Goal: Task Accomplishment & Management: Use online tool/utility

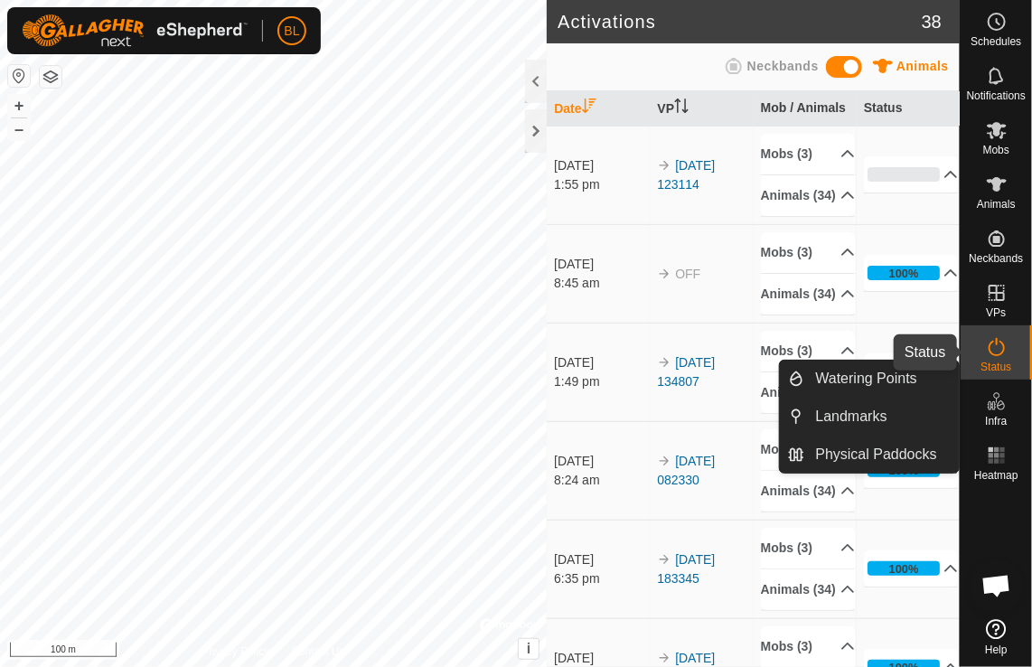
click at [997, 343] on icon at bounding box center [997, 347] width 16 height 18
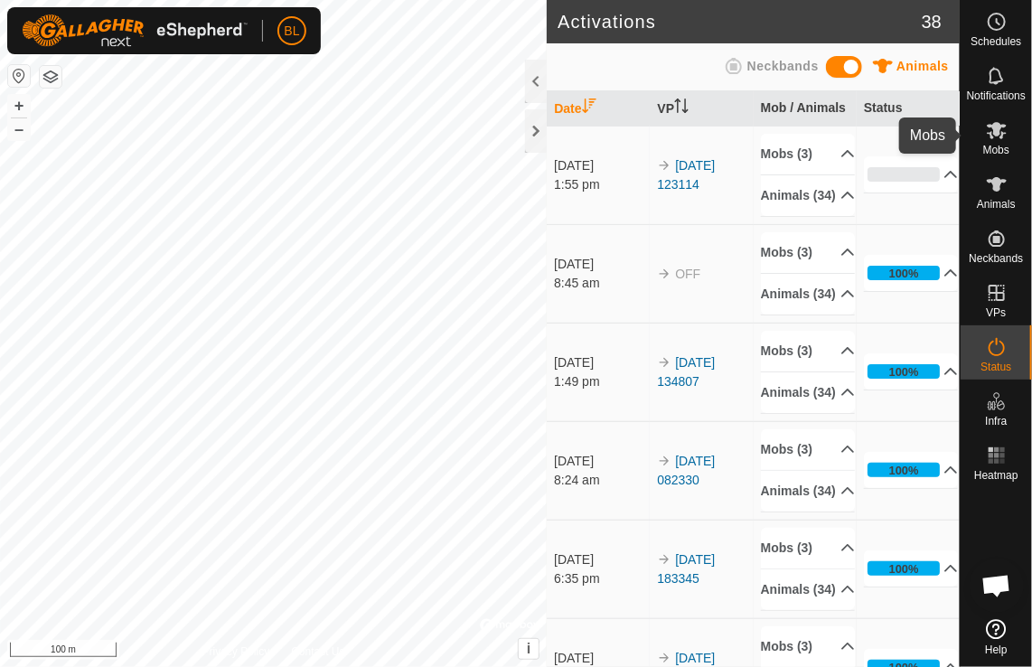
click at [993, 135] on icon at bounding box center [997, 130] width 22 height 22
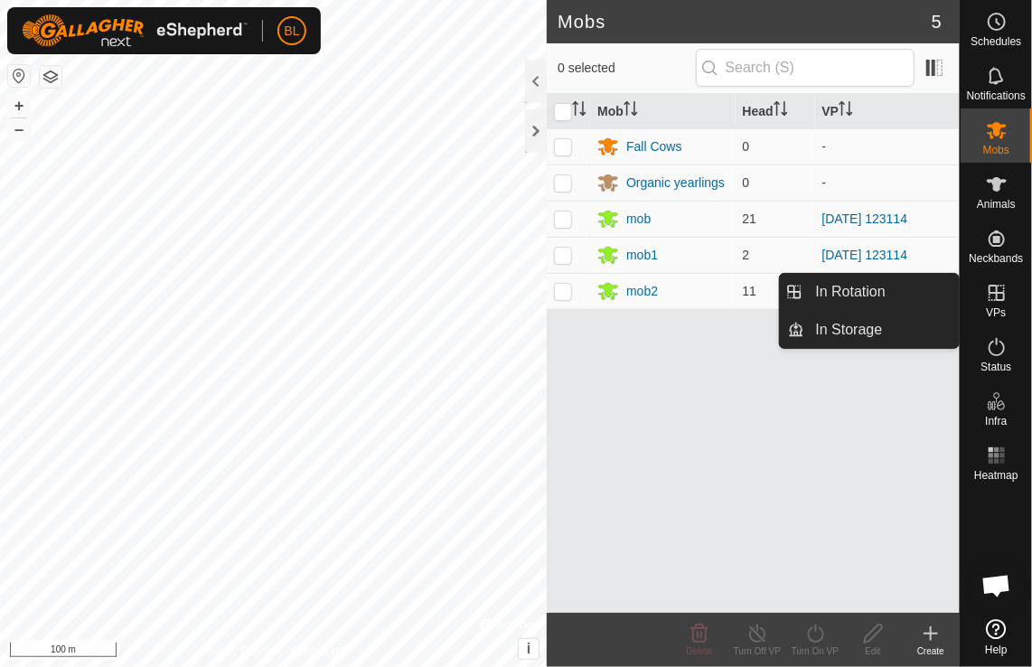
click at [993, 289] on icon at bounding box center [997, 293] width 22 height 22
click at [874, 288] on link "In Rotation" at bounding box center [882, 292] width 155 height 36
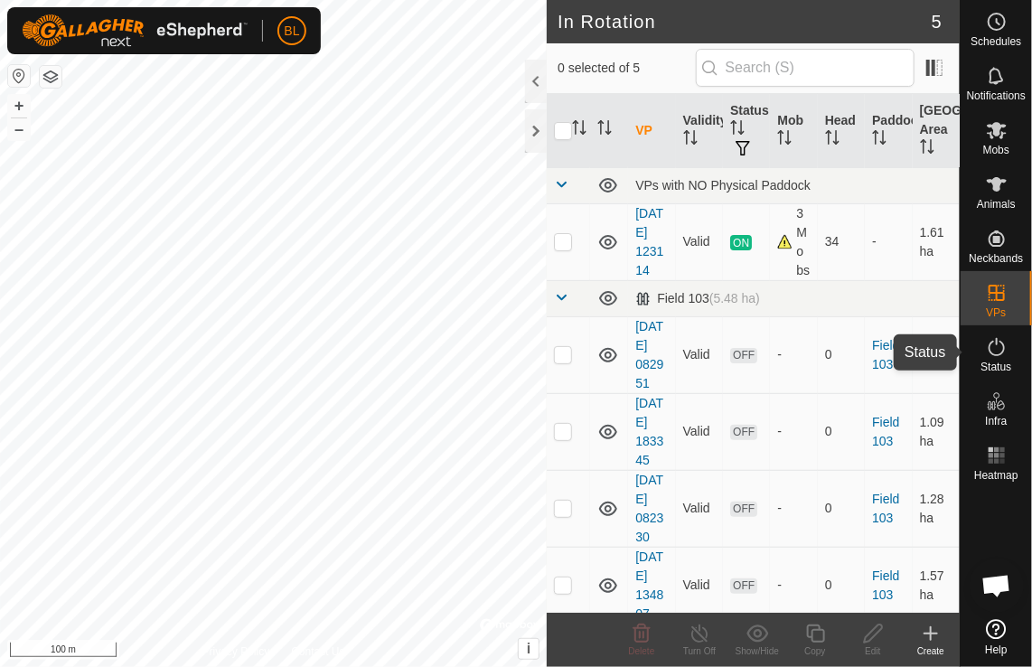
click at [994, 344] on icon at bounding box center [997, 347] width 22 height 22
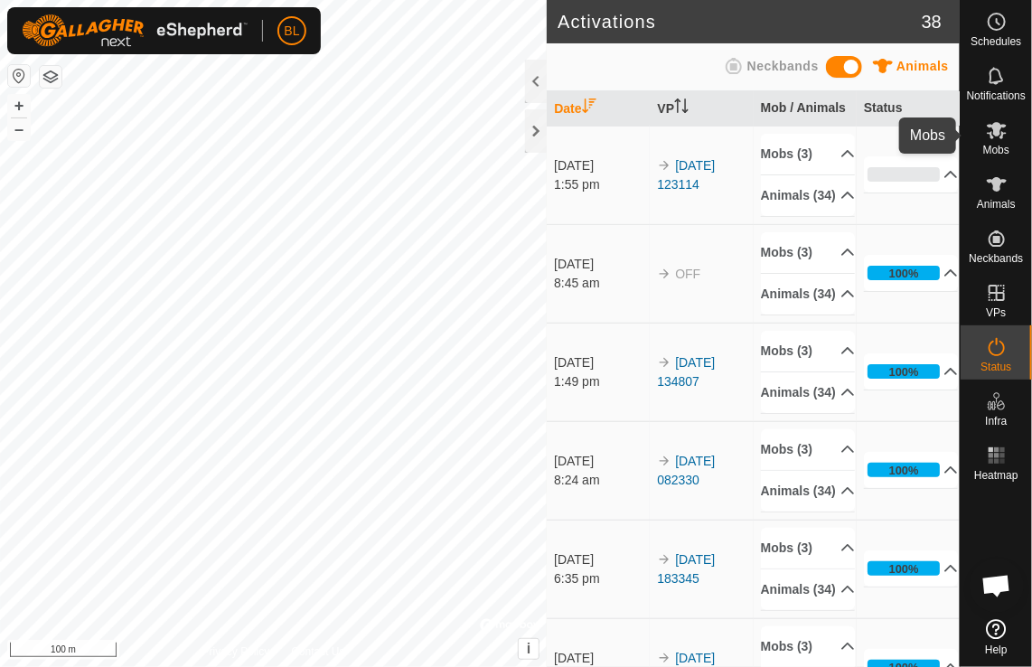
click at [1000, 128] on icon at bounding box center [997, 130] width 20 height 17
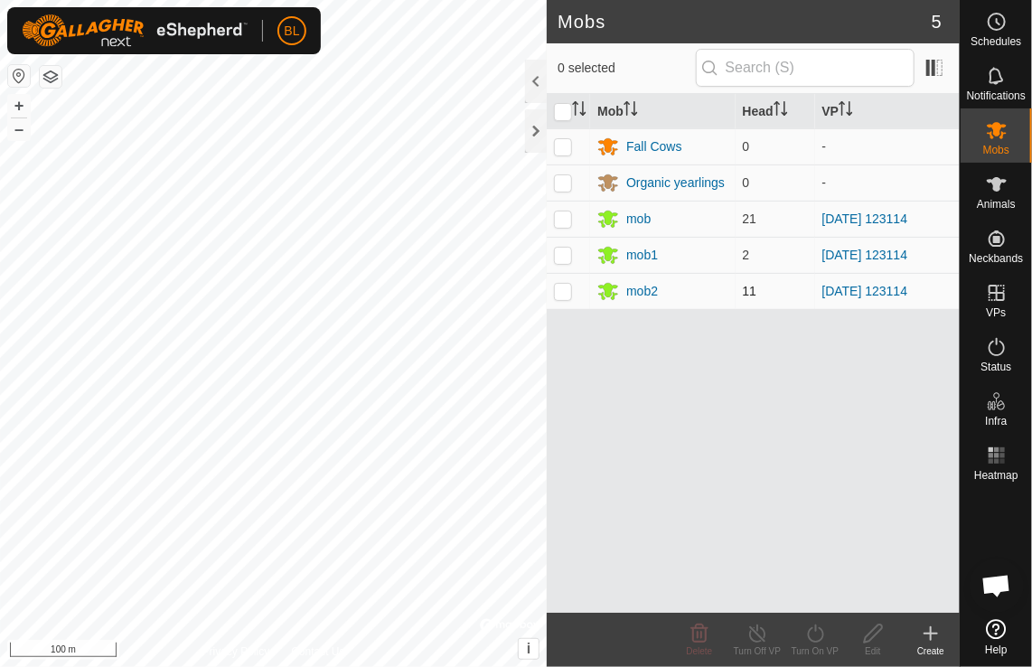
click at [557, 296] on p-checkbox at bounding box center [563, 291] width 18 height 14
checkbox input "true"
click at [568, 255] on p-checkbox at bounding box center [563, 255] width 18 height 14
checkbox input "true"
click at [565, 219] on p-checkbox at bounding box center [563, 219] width 18 height 14
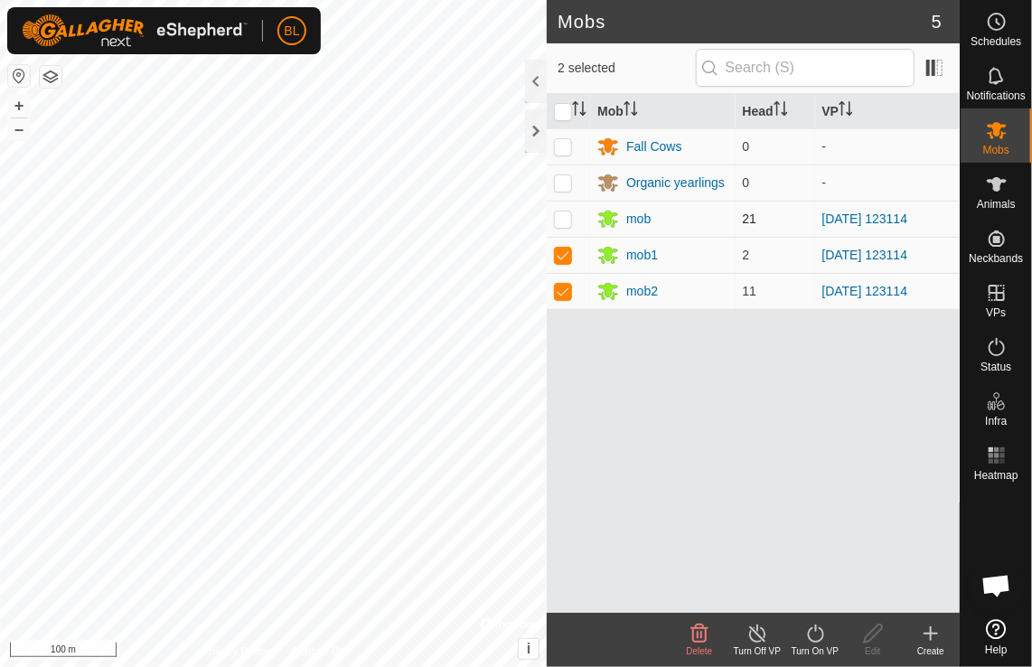
checkbox input "true"
click at [815, 635] on icon at bounding box center [816, 634] width 23 height 22
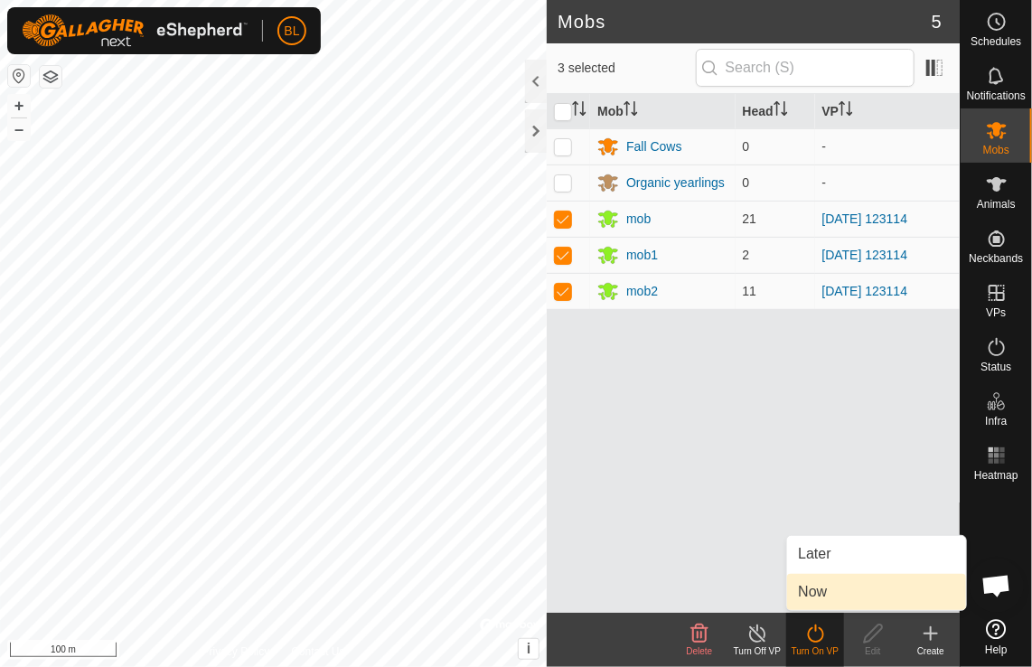
click at [821, 595] on link "Now" at bounding box center [876, 592] width 179 height 36
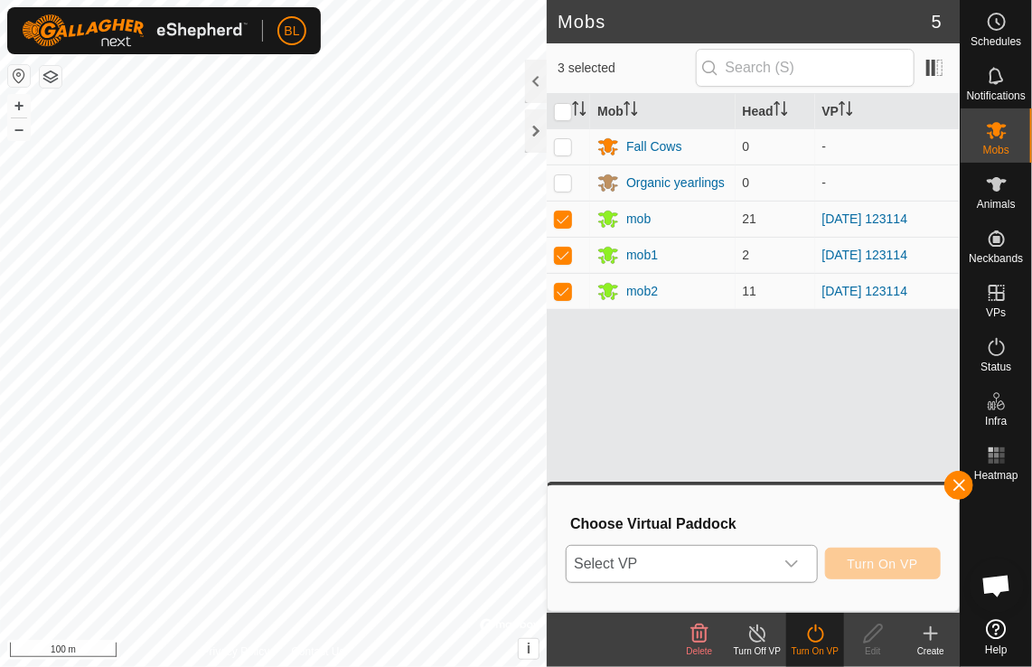
click at [799, 564] on icon "dropdown trigger" at bounding box center [792, 564] width 14 height 14
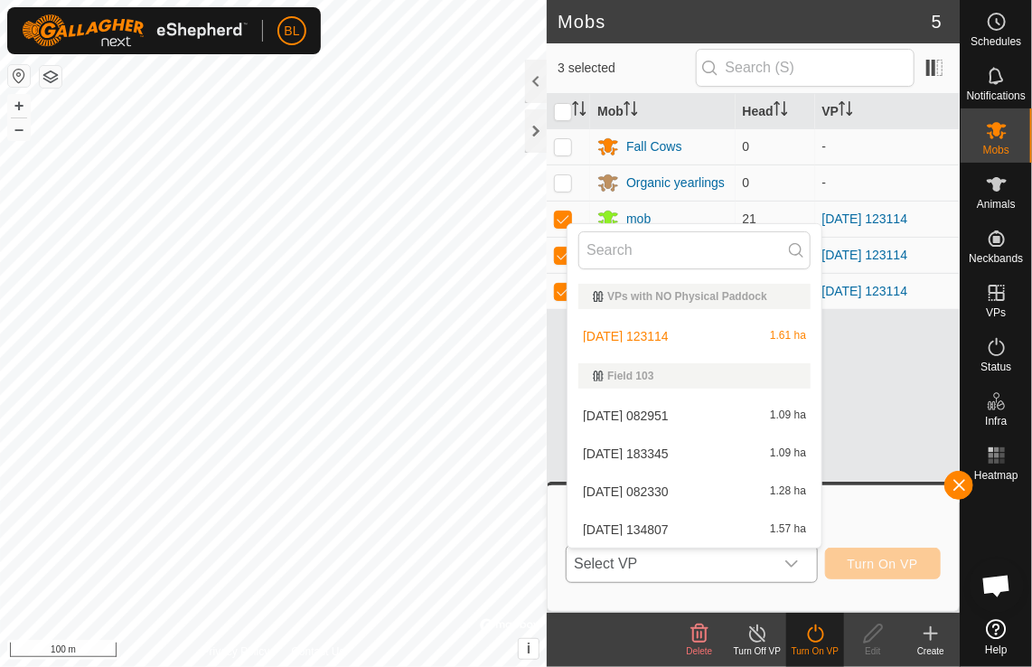
click at [660, 332] on li "2025-10-09 123114 1.61 ha" at bounding box center [695, 336] width 254 height 36
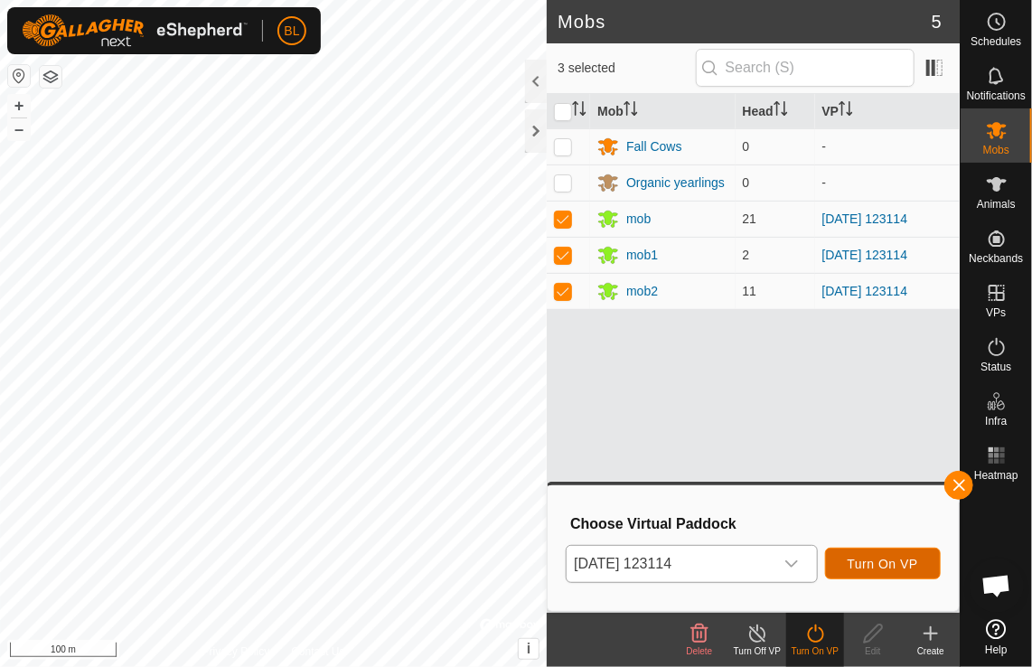
click at [908, 563] on span "Turn On VP" at bounding box center [883, 564] width 71 height 14
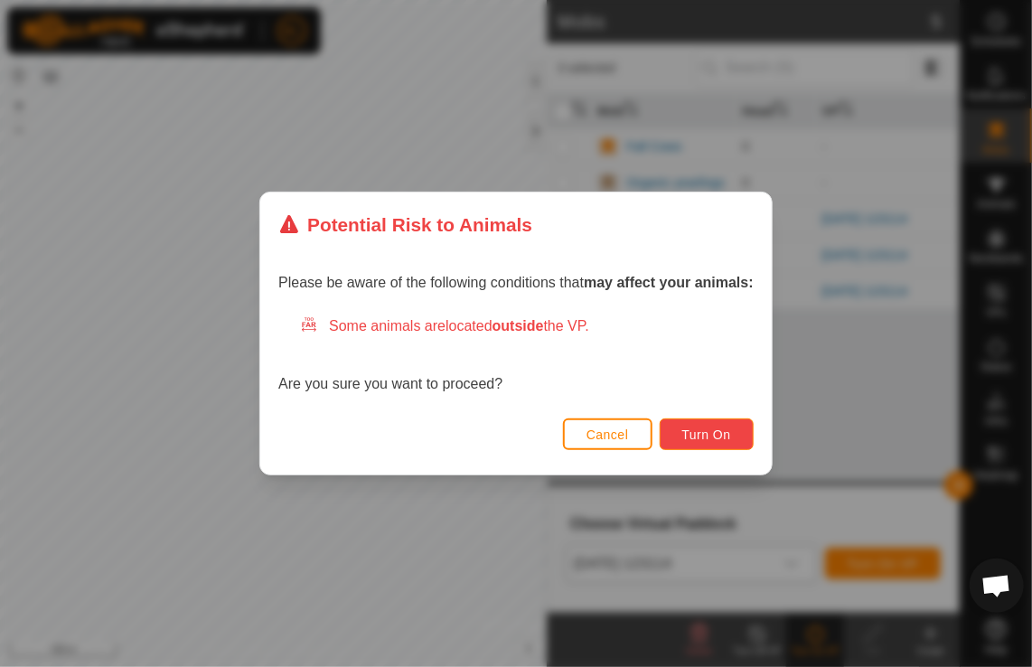
click at [709, 441] on span "Turn On" at bounding box center [706, 435] width 49 height 14
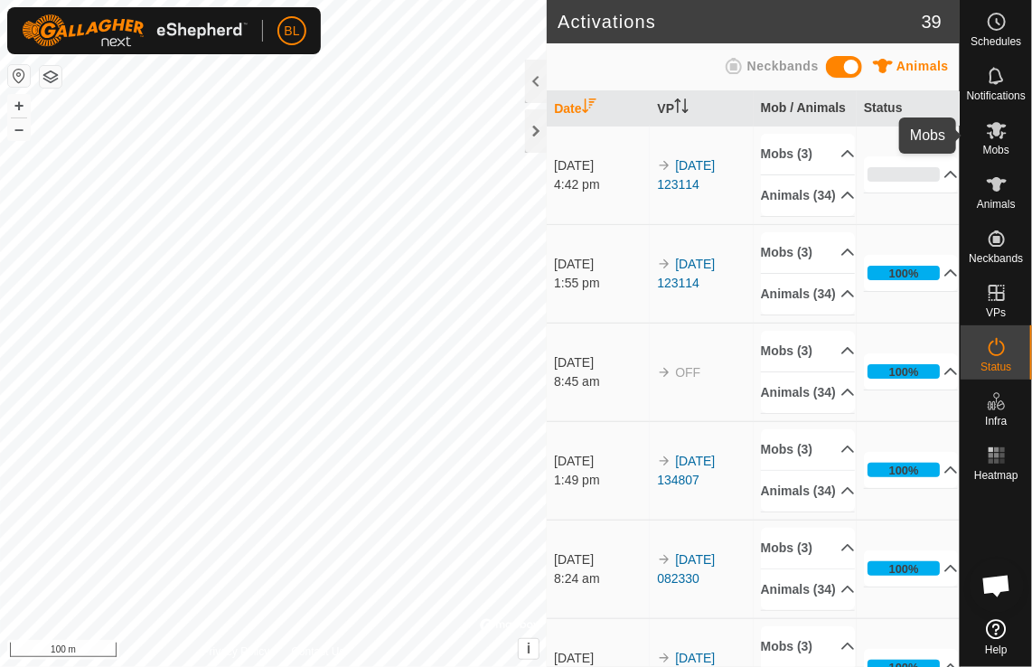
click at [994, 125] on icon at bounding box center [997, 130] width 20 height 17
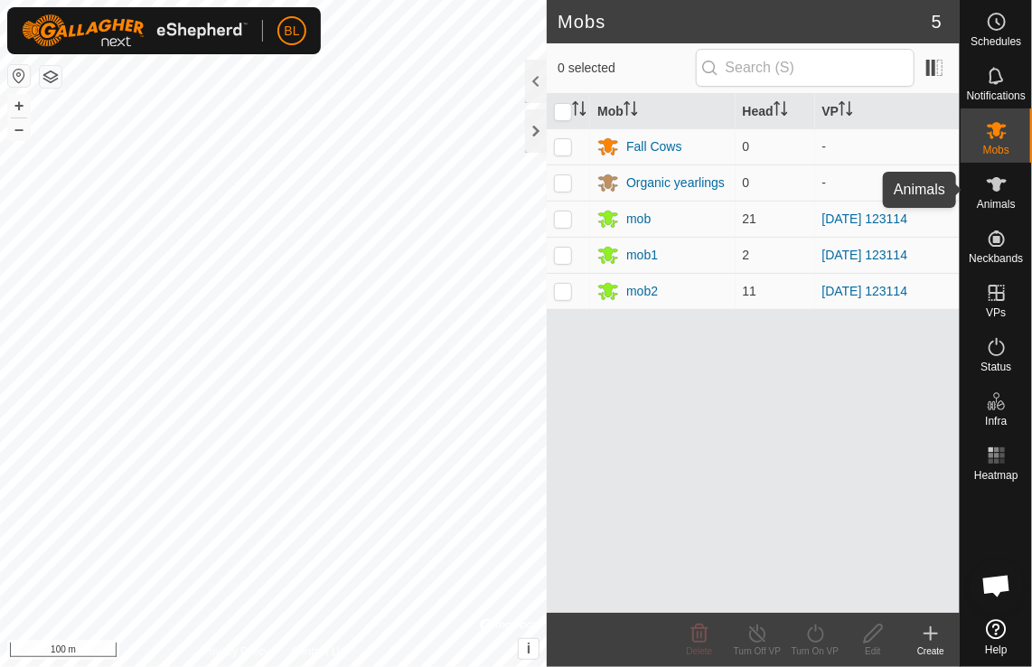
click at [1002, 179] on icon at bounding box center [997, 185] width 22 height 22
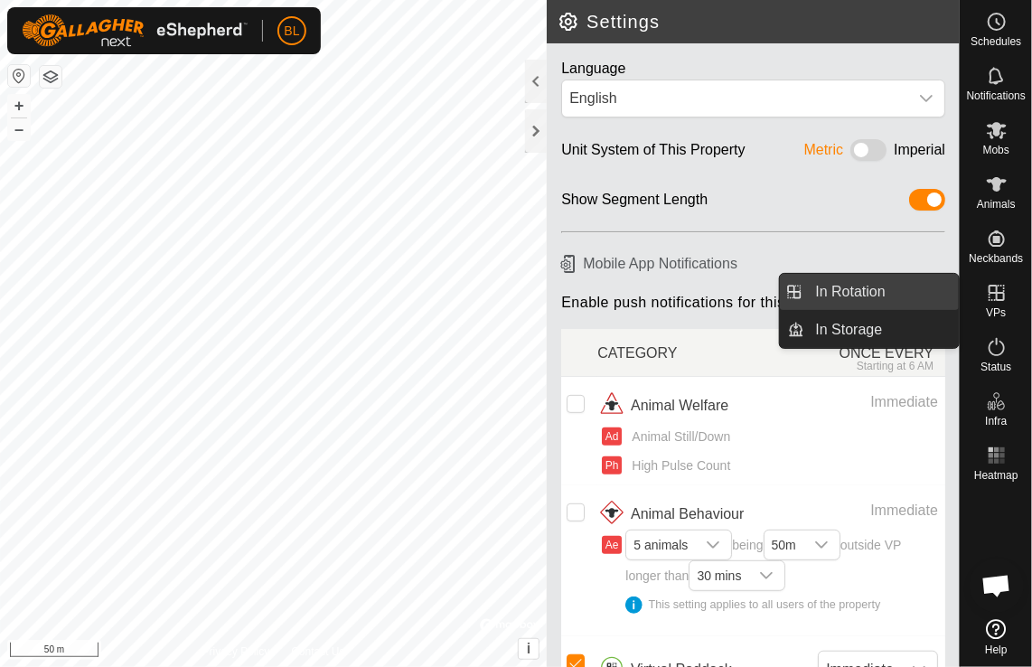
click at [846, 284] on link "In Rotation" at bounding box center [882, 292] width 155 height 36
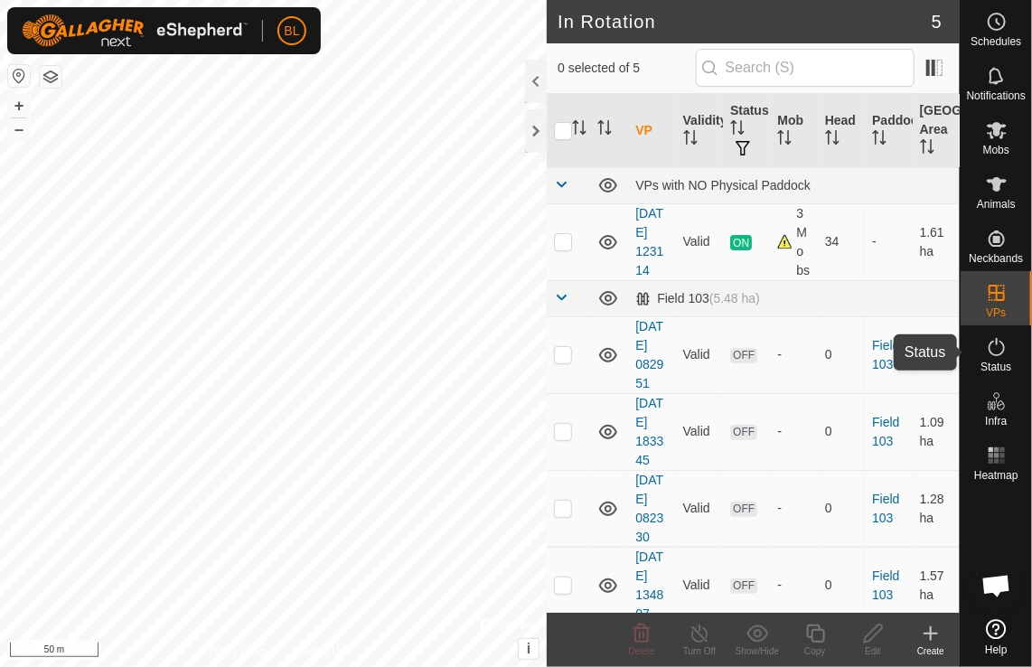
click at [993, 345] on icon at bounding box center [997, 347] width 22 height 22
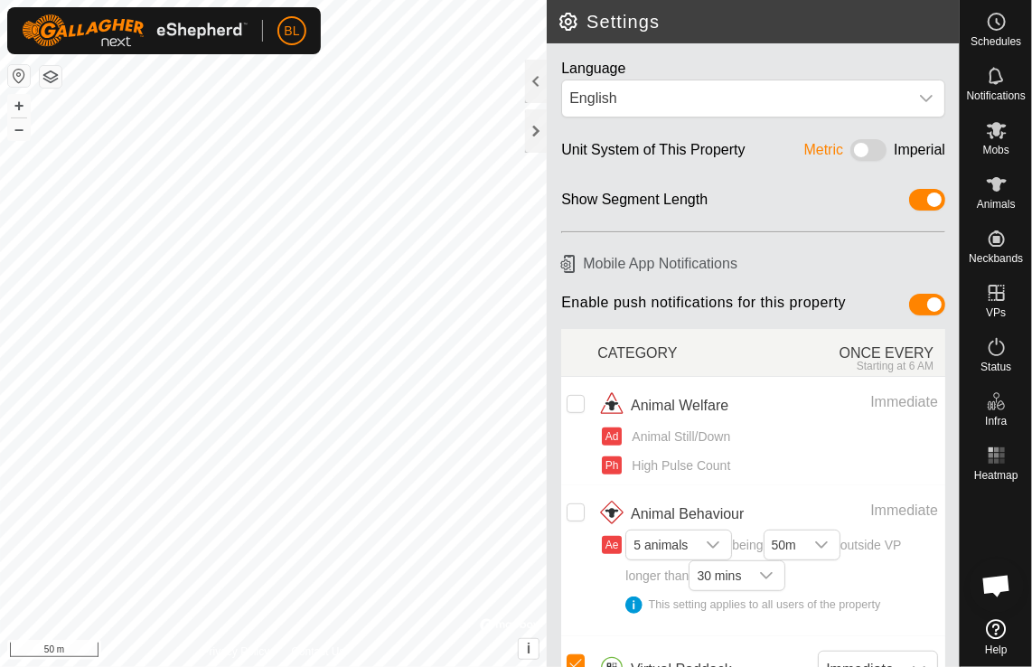
click at [998, 630] on icon at bounding box center [997, 629] width 20 height 20
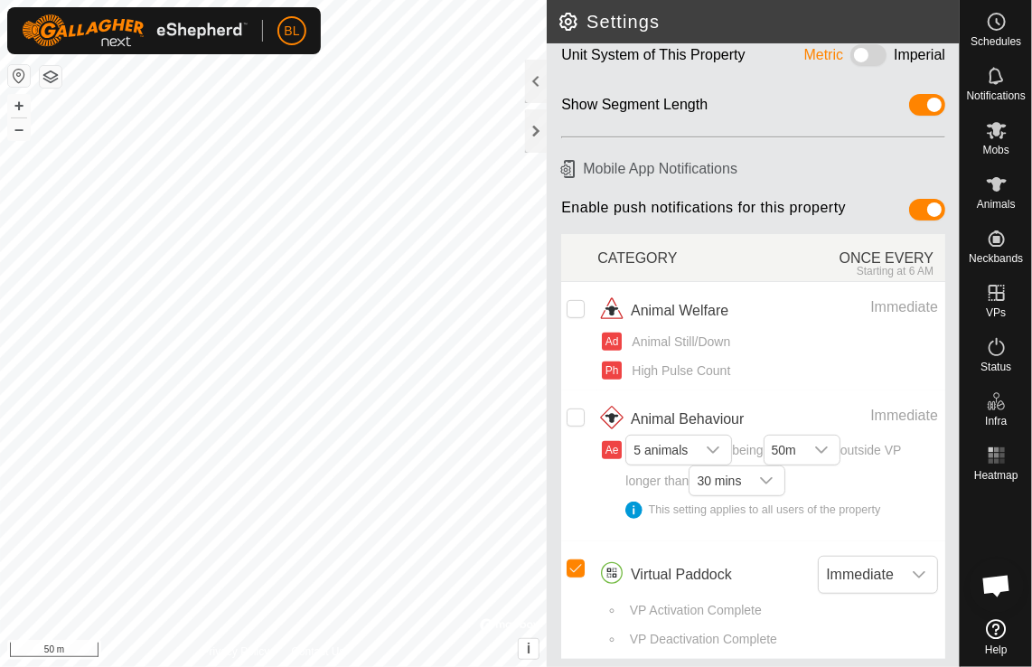
scroll to position [97, 0]
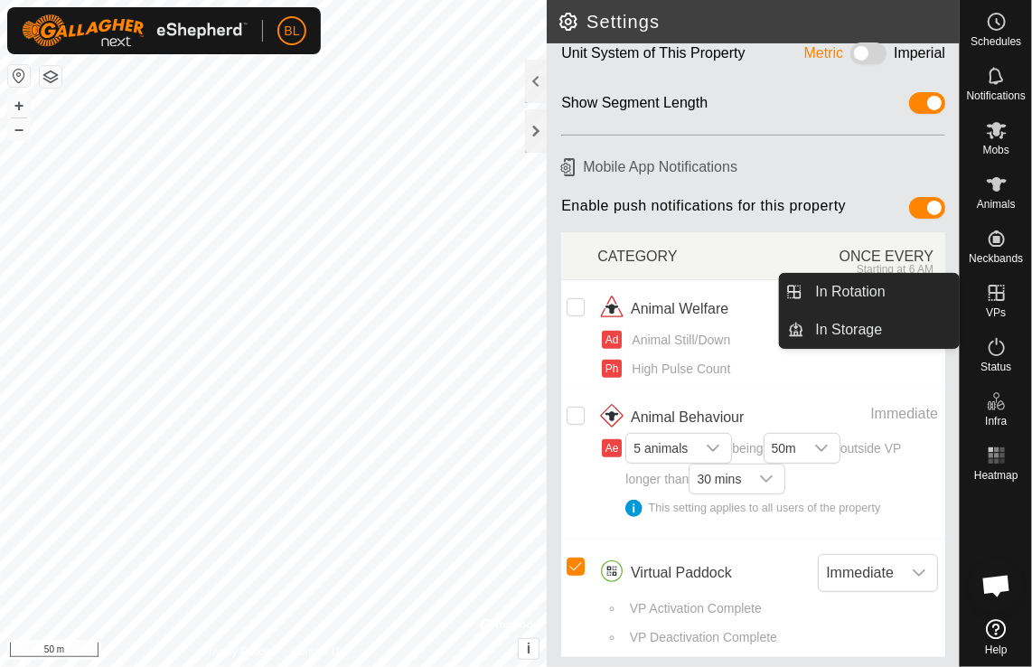
click at [1000, 296] on icon at bounding box center [997, 293] width 22 height 22
click at [871, 287] on link "In Rotation" at bounding box center [882, 292] width 155 height 36
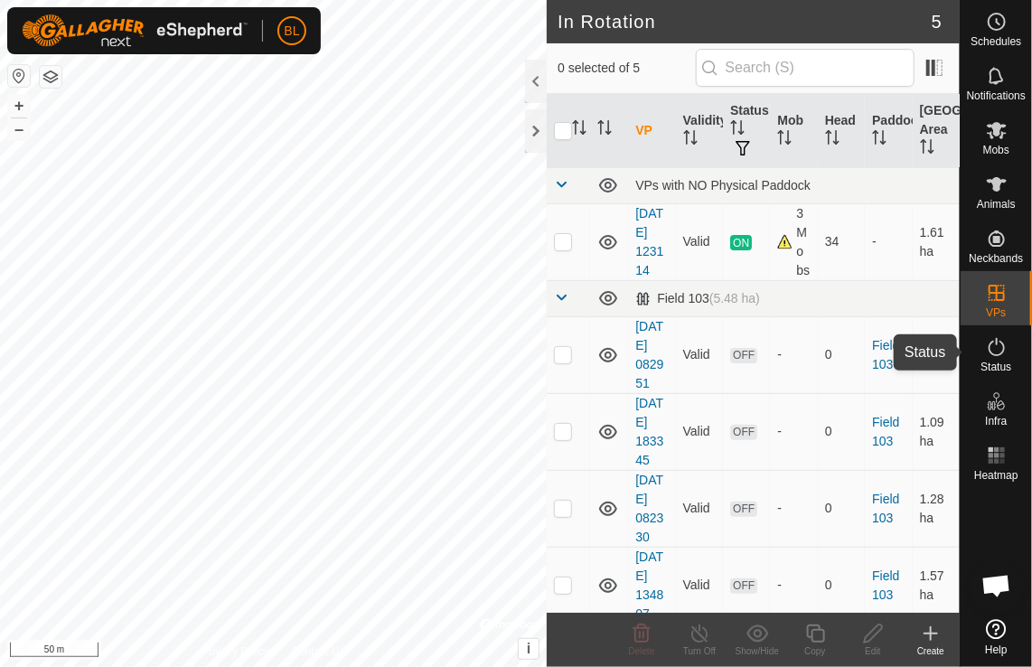
click at [994, 354] on icon at bounding box center [997, 347] width 16 height 18
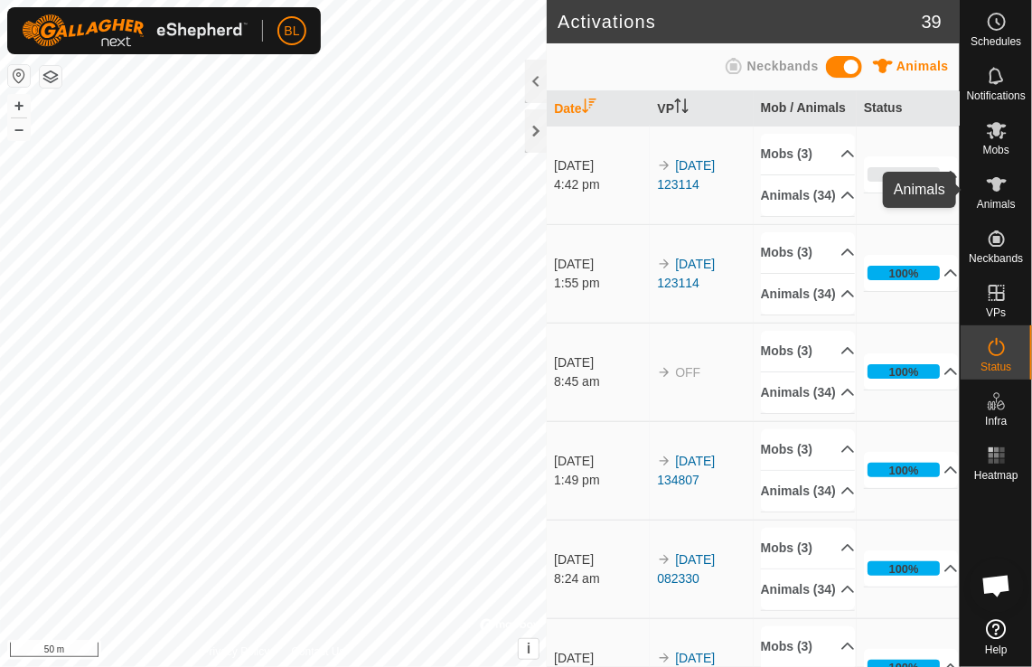
click at [1002, 179] on icon at bounding box center [997, 184] width 20 height 14
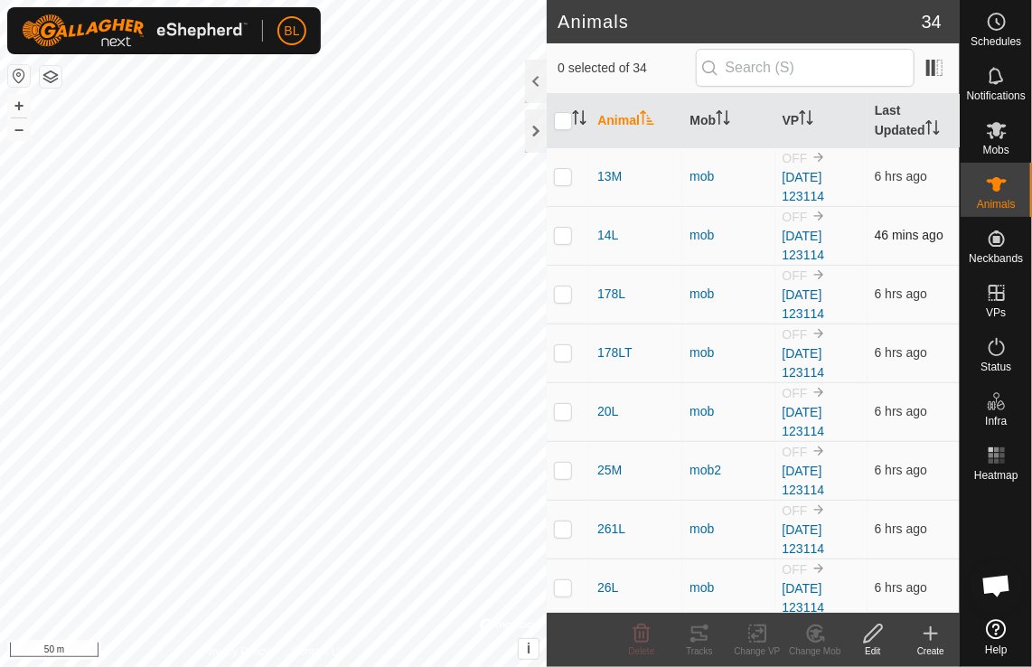
click at [571, 239] on p-checkbox at bounding box center [563, 235] width 18 height 14
checkbox input "true"
click at [564, 298] on p-checkbox at bounding box center [563, 294] width 18 height 14
checkbox input "false"
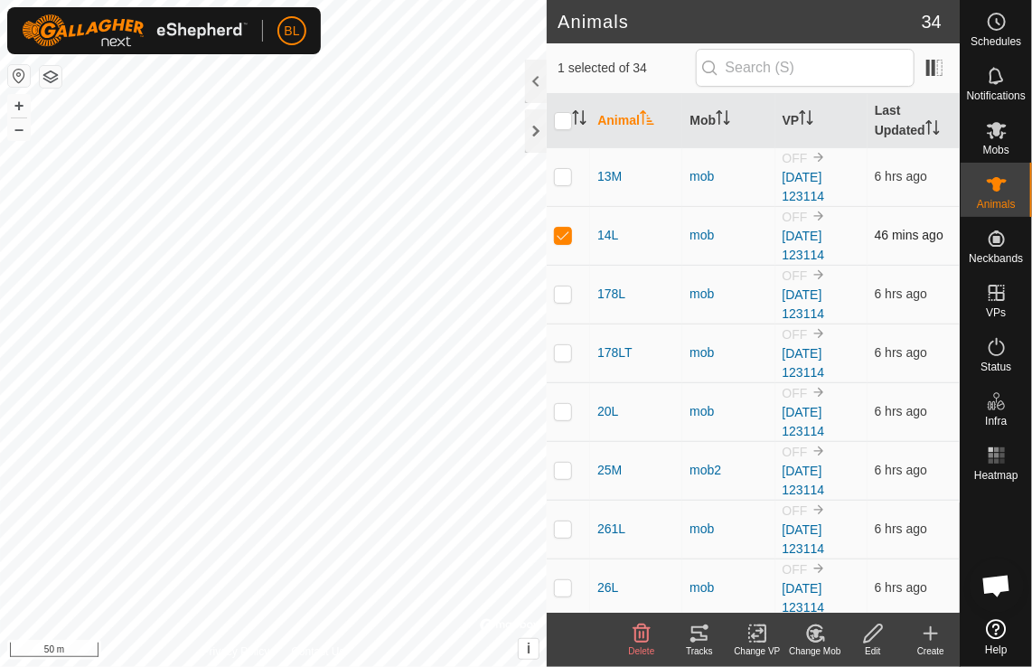
click at [568, 238] on p-checkbox at bounding box center [563, 235] width 18 height 14
checkbox input "false"
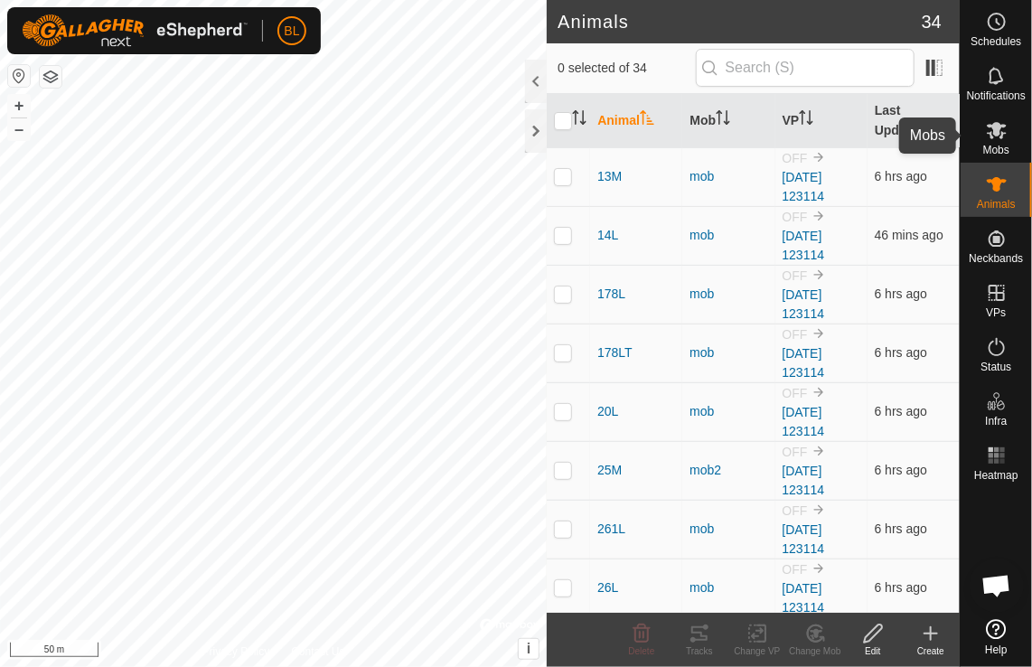
click at [996, 128] on icon at bounding box center [997, 130] width 20 height 17
